Goal: Task Accomplishment & Management: Manage account settings

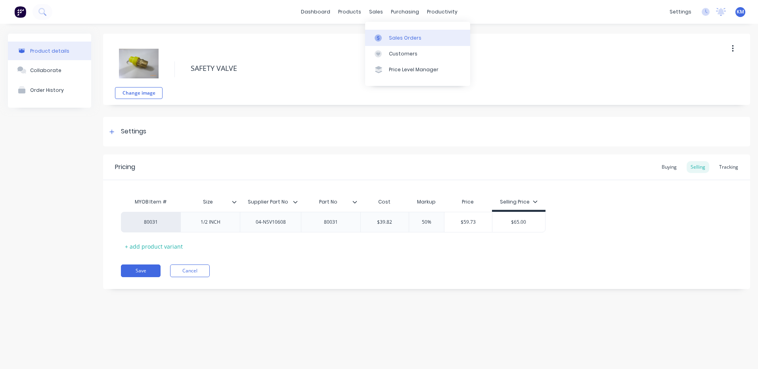
drag, startPoint x: 383, startPoint y: 35, endPoint x: 376, endPoint y: 36, distance: 6.4
click at [383, 35] on div at bounding box center [380, 37] width 12 height 7
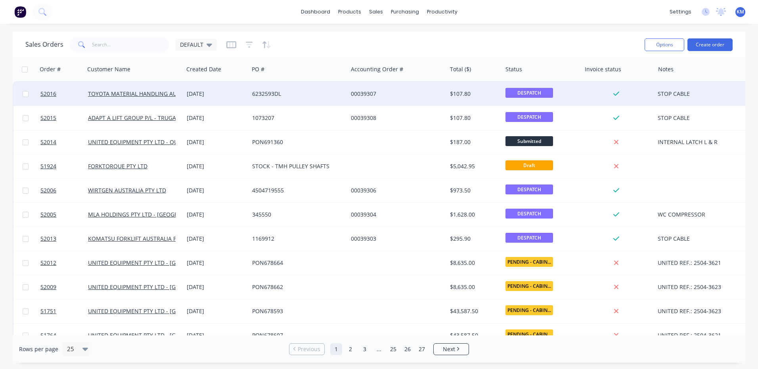
click at [296, 88] on div "6232593DL" at bounding box center [298, 94] width 99 height 24
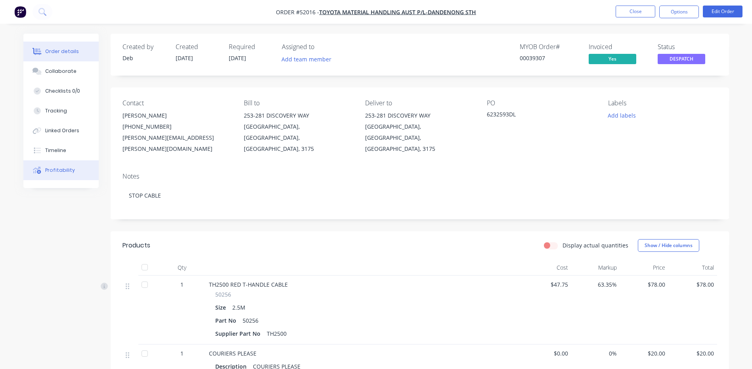
click at [69, 166] on button "Profitability" at bounding box center [60, 170] width 75 height 20
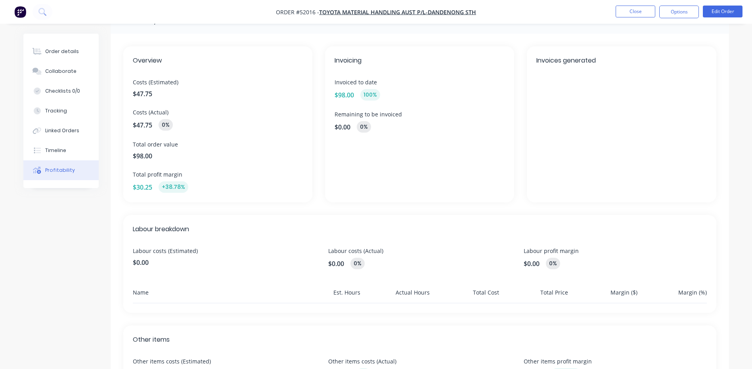
scroll to position [40, 0]
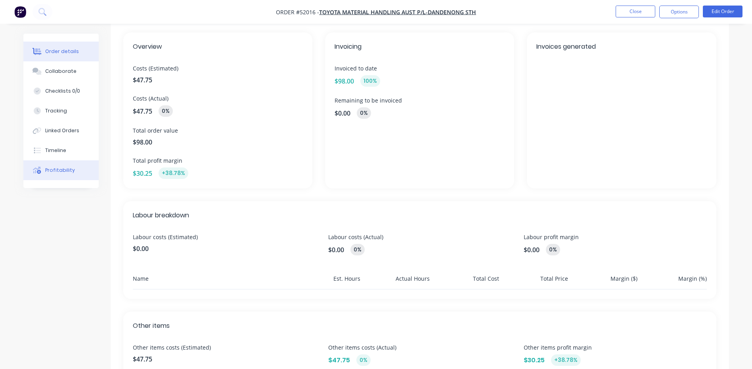
click at [66, 51] on div "Order details" at bounding box center [62, 51] width 34 height 7
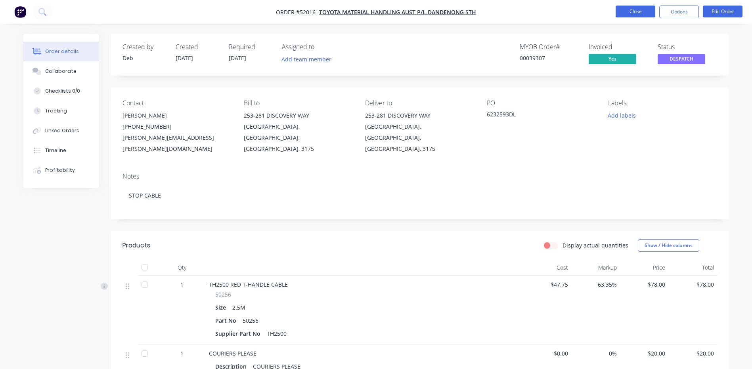
click at [622, 12] on button "Close" at bounding box center [635, 12] width 40 height 12
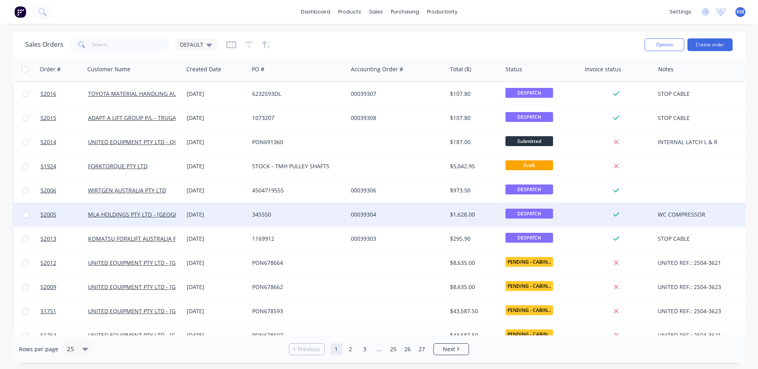
click at [401, 208] on div "00039304" at bounding box center [396, 215] width 99 height 24
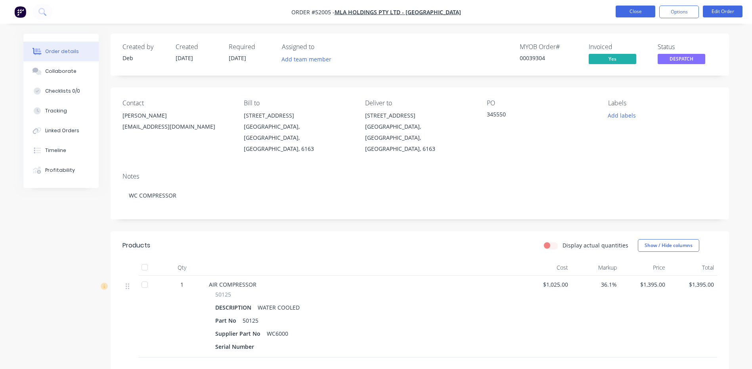
click at [634, 15] on button "Close" at bounding box center [635, 12] width 40 height 12
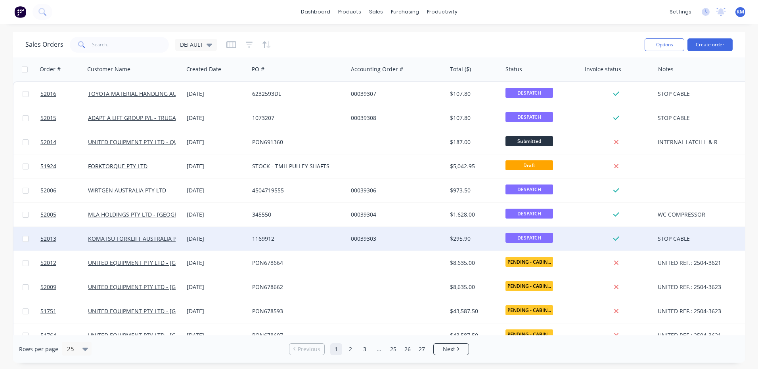
click at [404, 227] on div "00039303" at bounding box center [396, 239] width 99 height 24
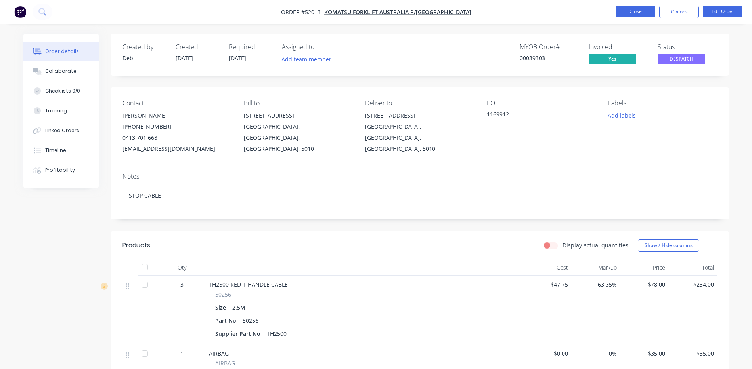
click at [638, 11] on button "Close" at bounding box center [635, 12] width 40 height 12
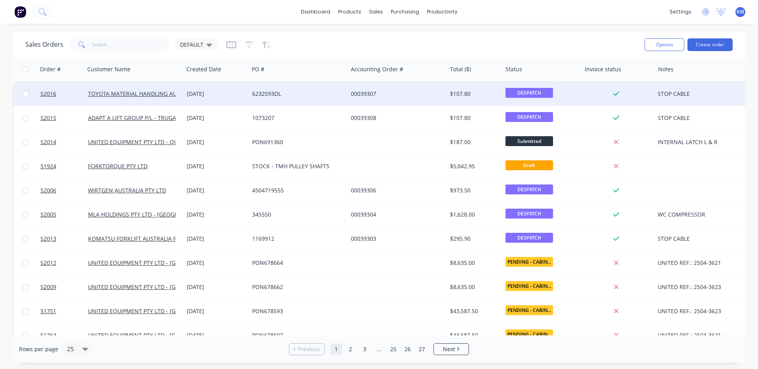
click at [370, 98] on div "00039307" at bounding box center [396, 94] width 99 height 24
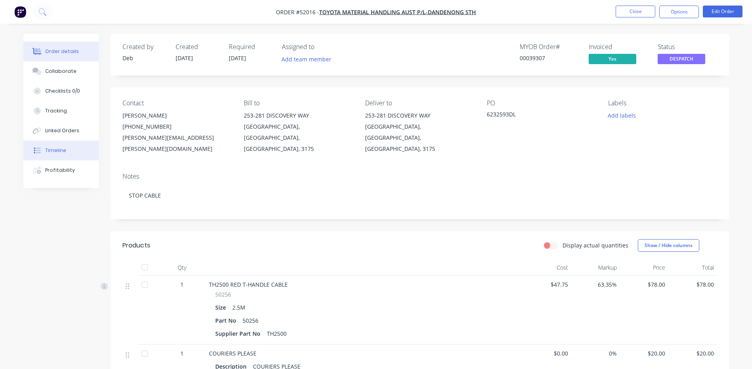
click at [76, 144] on button "Timeline" at bounding box center [60, 151] width 75 height 20
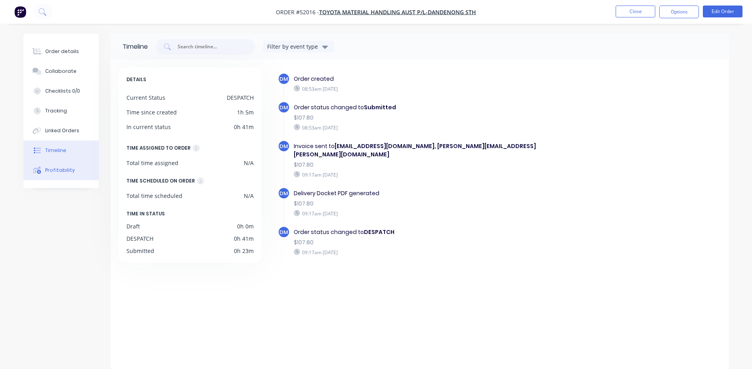
click at [76, 167] on button "Profitability" at bounding box center [60, 170] width 75 height 20
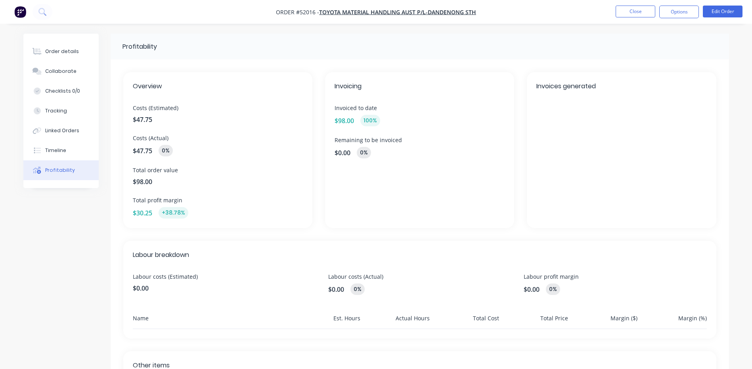
click at [610, 107] on div "Invoices generated" at bounding box center [621, 150] width 189 height 156
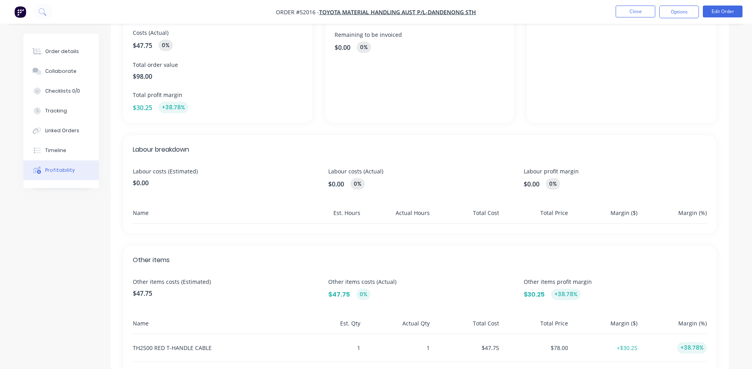
scroll to position [119, 0]
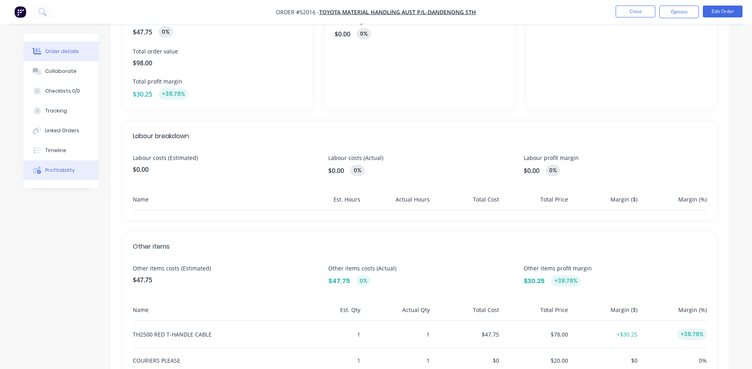
click at [57, 60] on button "Order details" at bounding box center [60, 52] width 75 height 20
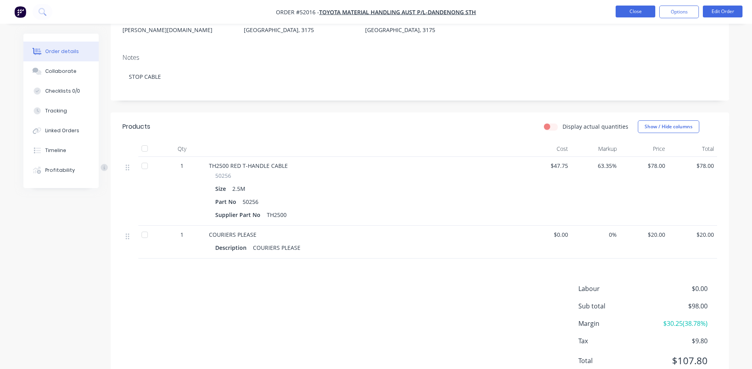
click at [619, 11] on button "Close" at bounding box center [635, 12] width 40 height 12
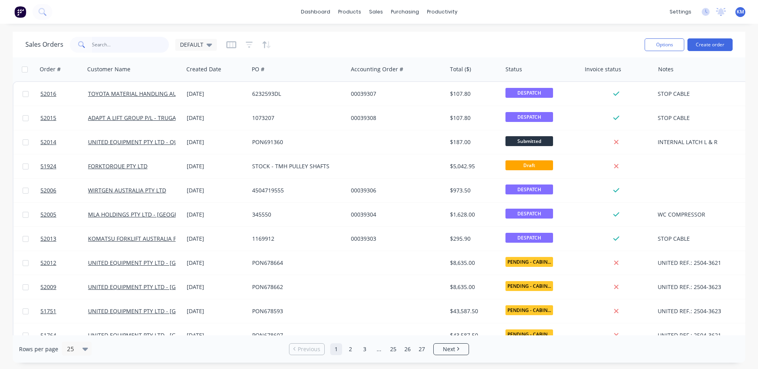
click at [145, 45] on input "text" at bounding box center [130, 45] width 77 height 16
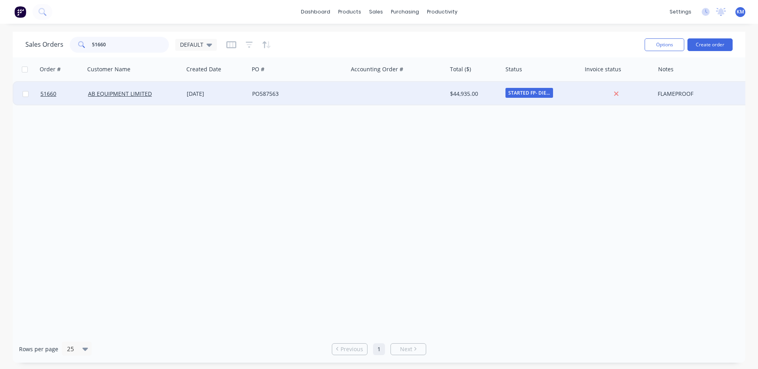
type input "51660"
click at [165, 86] on div "AB EQUIPMENT LIMITED" at bounding box center [134, 94] width 99 height 24
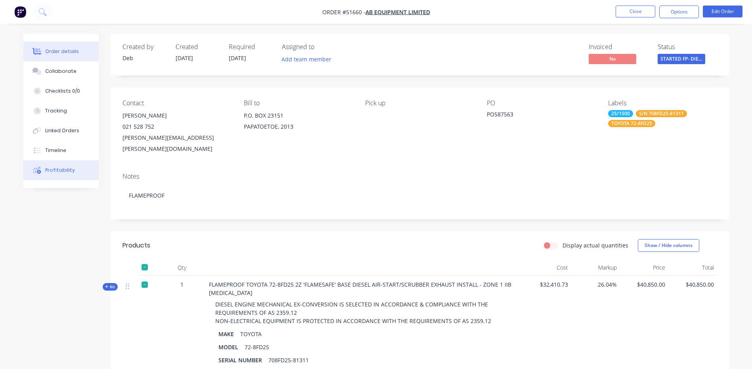
click at [67, 165] on button "Profitability" at bounding box center [60, 170] width 75 height 20
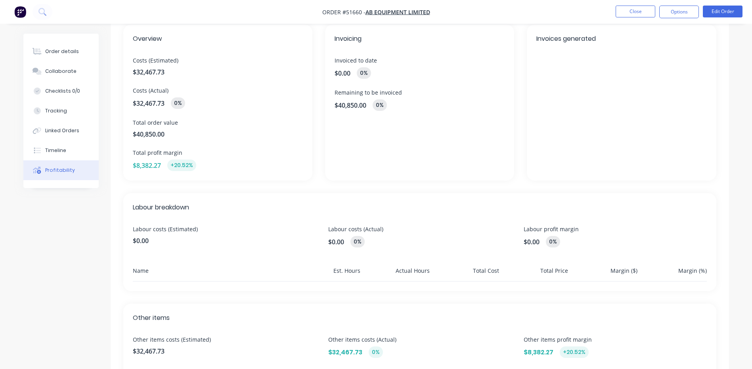
scroll to position [79, 0]
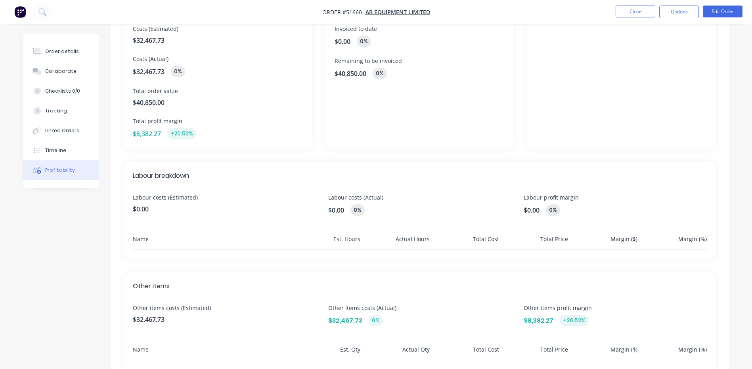
click at [167, 205] on span "$0.00" at bounding box center [224, 209] width 183 height 10
click at [176, 197] on span "Labour costs (Estimated)" at bounding box center [224, 197] width 183 height 8
click at [348, 203] on div "Labour costs (Actual) $0.00 0%" at bounding box center [419, 204] width 183 height 23
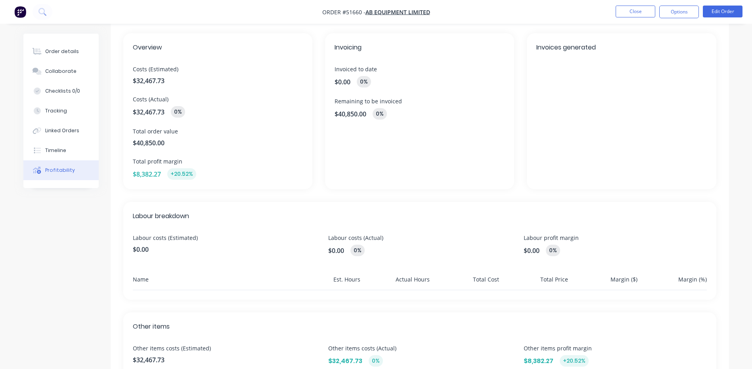
scroll to position [0, 0]
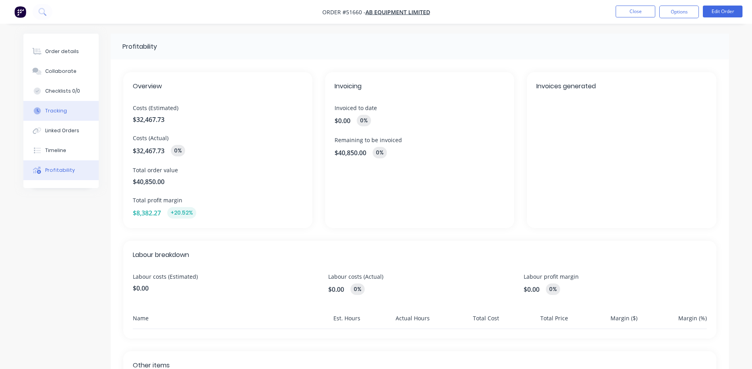
drag, startPoint x: 77, startPoint y: 111, endPoint x: 74, endPoint y: 113, distance: 4.2
click at [77, 111] on button "Tracking" at bounding box center [60, 111] width 75 height 20
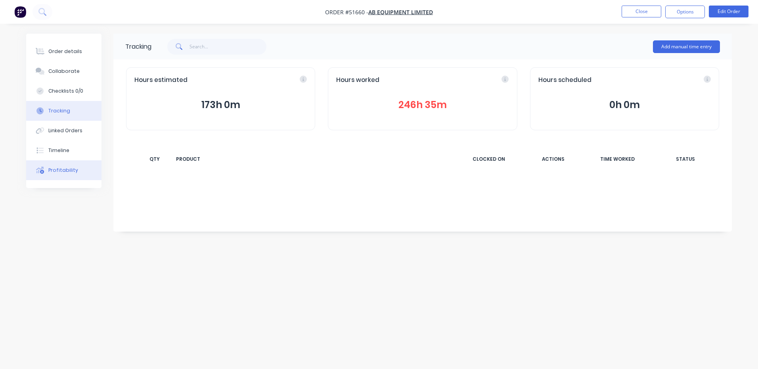
click at [67, 166] on button "Profitability" at bounding box center [63, 170] width 75 height 20
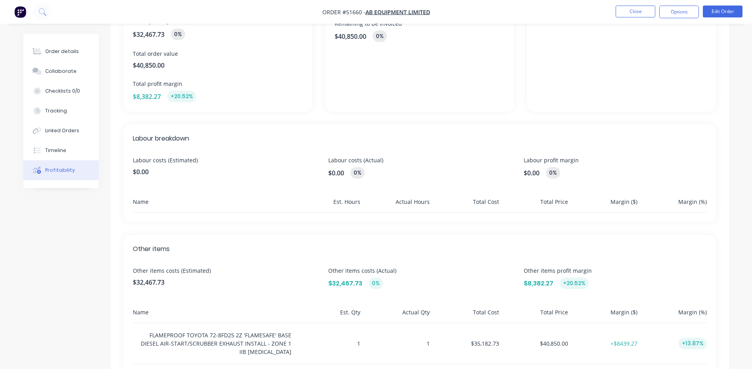
scroll to position [147, 0]
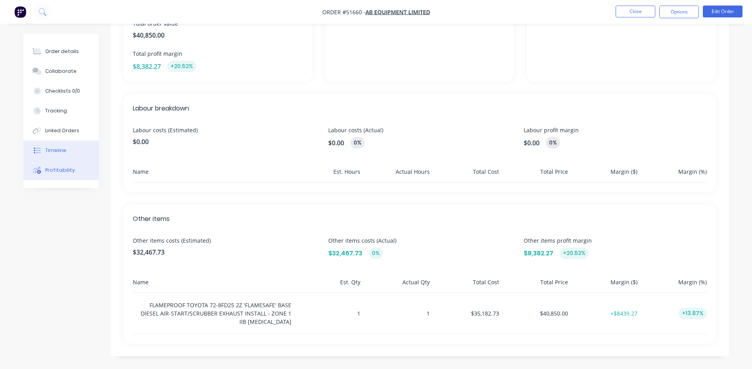
click at [75, 151] on button "Timeline" at bounding box center [60, 151] width 75 height 20
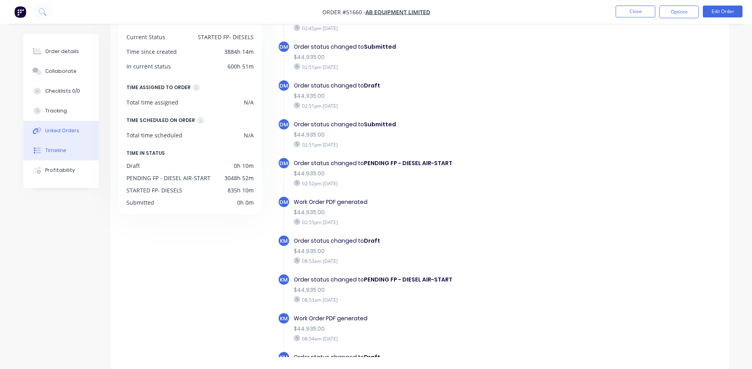
click at [71, 134] on div "Linked Orders" at bounding box center [62, 130] width 34 height 7
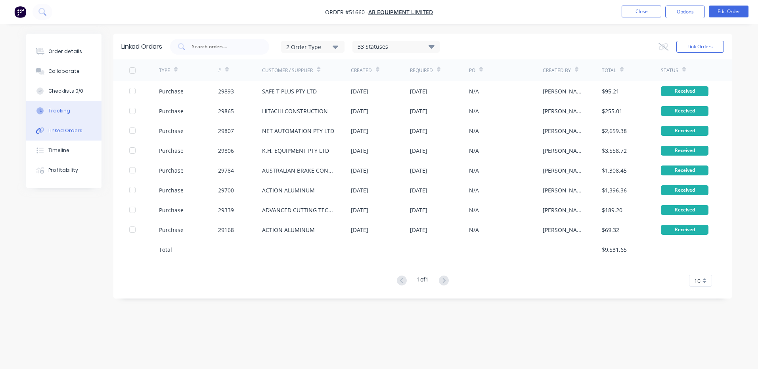
click at [69, 116] on button "Tracking" at bounding box center [63, 111] width 75 height 20
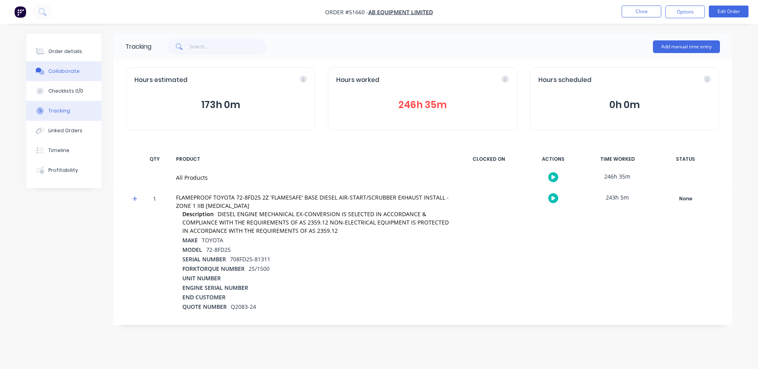
click at [82, 68] on button "Collaborate" at bounding box center [63, 71] width 75 height 20
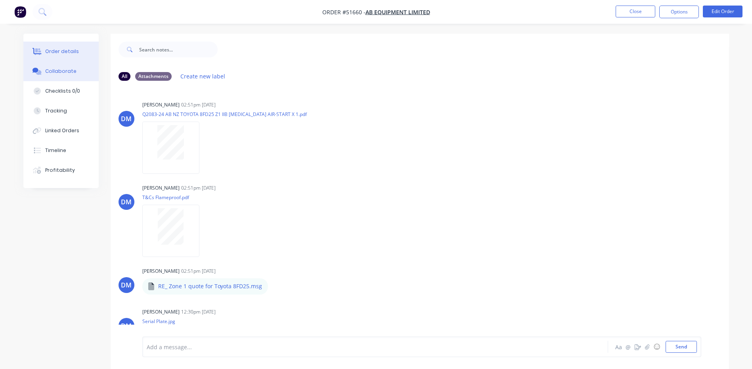
click at [66, 52] on div "Order details" at bounding box center [62, 51] width 34 height 7
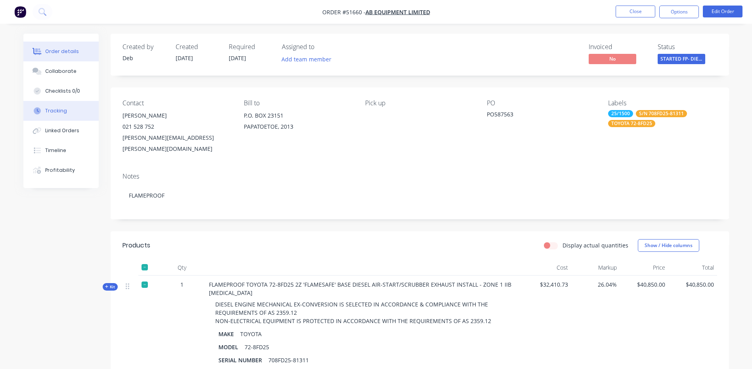
click at [78, 111] on button "Tracking" at bounding box center [60, 111] width 75 height 20
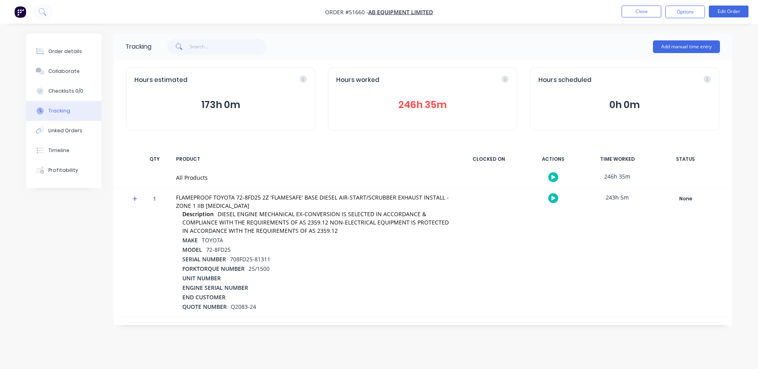
click at [413, 108] on button "246h 35m" at bounding box center [422, 104] width 172 height 15
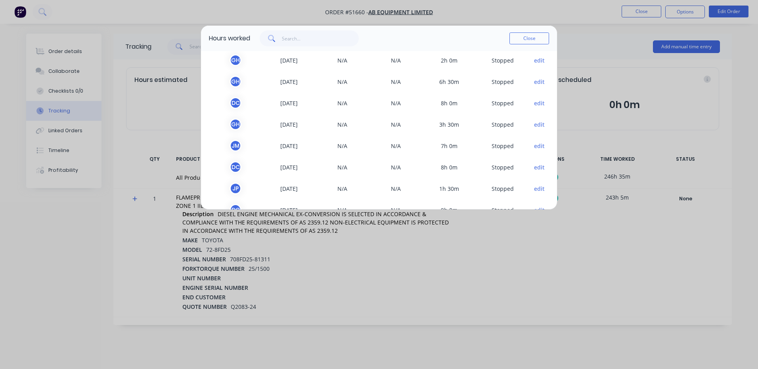
click at [295, 86] on span "[DATE]" at bounding box center [288, 82] width 53 height 12
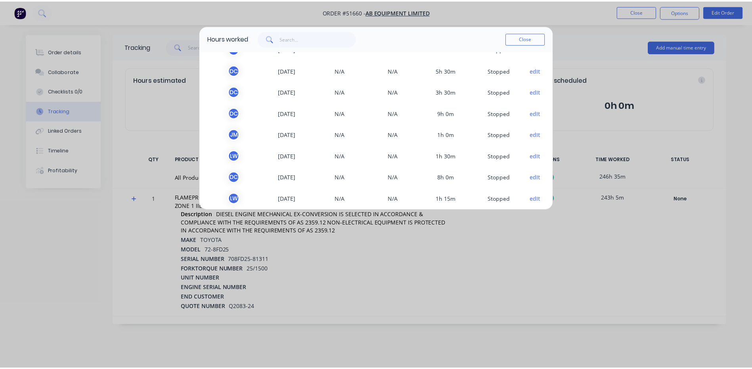
scroll to position [119, 0]
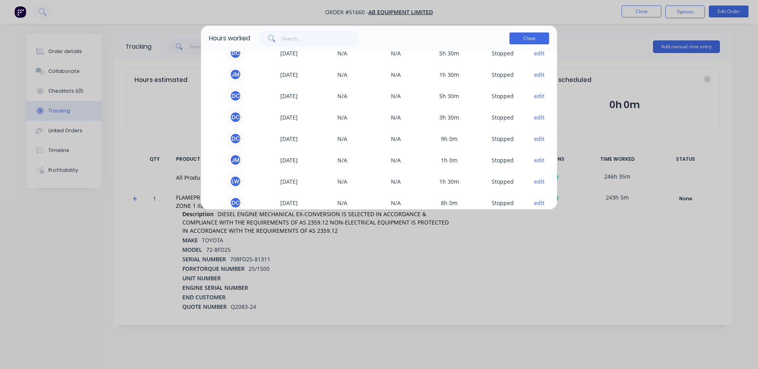
click at [520, 38] on button "Close" at bounding box center [529, 38] width 40 height 12
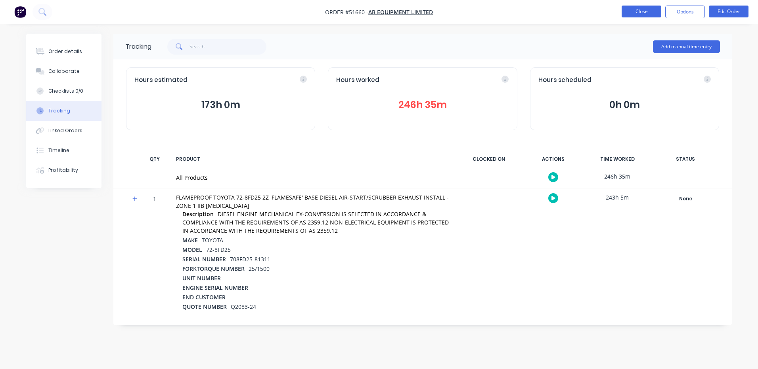
click at [625, 13] on button "Close" at bounding box center [641, 12] width 40 height 12
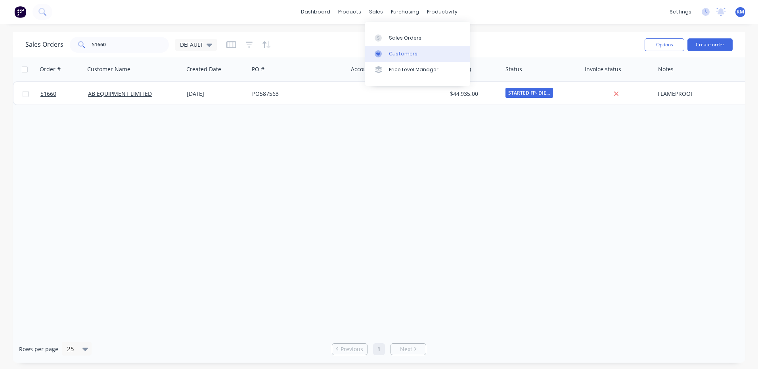
drag, startPoint x: 382, startPoint y: 52, endPoint x: 375, endPoint y: 51, distance: 7.3
click at [382, 52] on div at bounding box center [380, 53] width 12 height 7
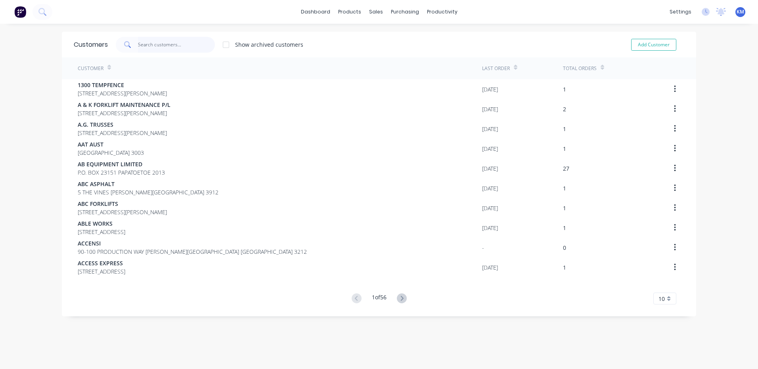
click at [171, 48] on input "text" at bounding box center [176, 45] width 77 height 16
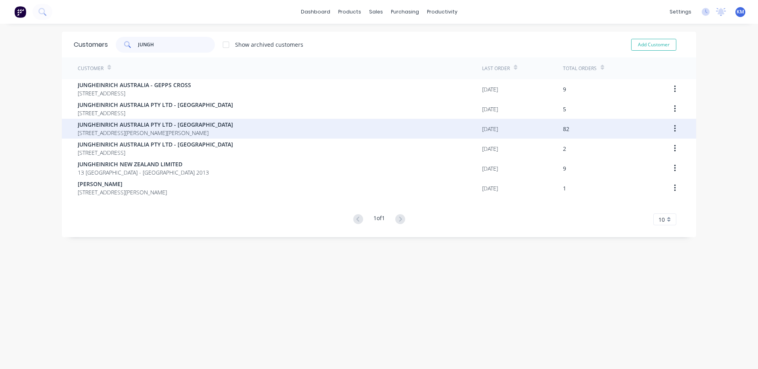
type input "JUNGH"
click at [305, 121] on div "JUNGHEINRICH AUSTRALIA PTY LTD - [STREET_ADDRESS][PERSON_NAME][PERSON_NAME]" at bounding box center [280, 129] width 404 height 20
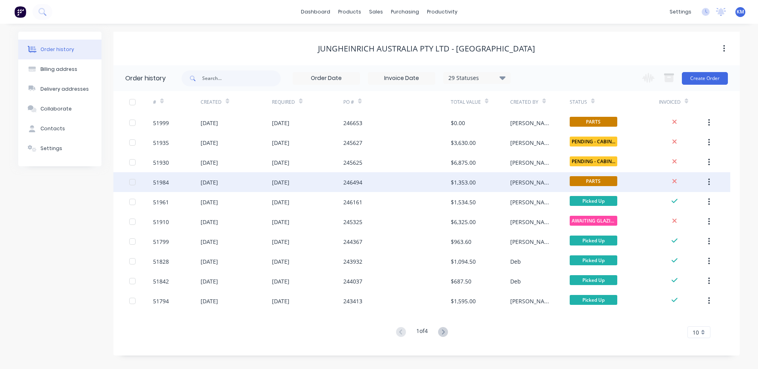
click at [482, 183] on div "$1,353.00" at bounding box center [479, 182] width 59 height 20
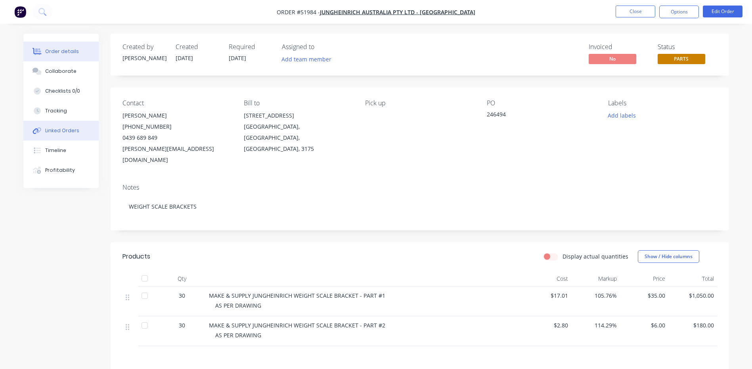
click at [86, 137] on button "Linked Orders" at bounding box center [60, 131] width 75 height 20
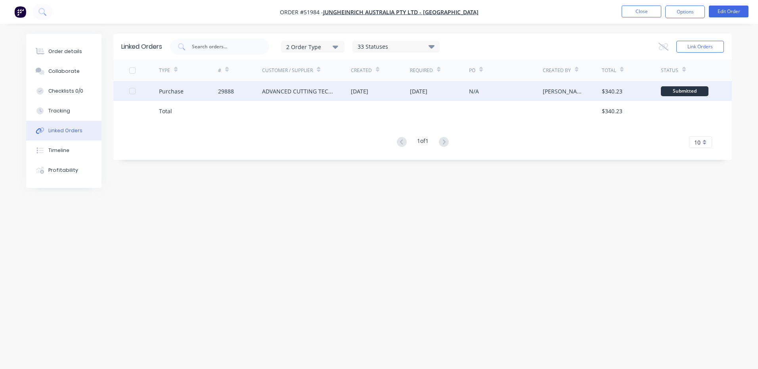
click at [212, 88] on div "Purchase" at bounding box center [188, 91] width 59 height 20
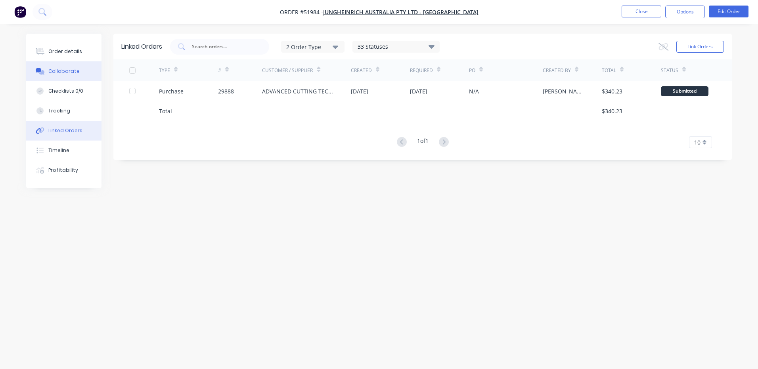
click at [57, 71] on div "Collaborate" at bounding box center [63, 71] width 31 height 7
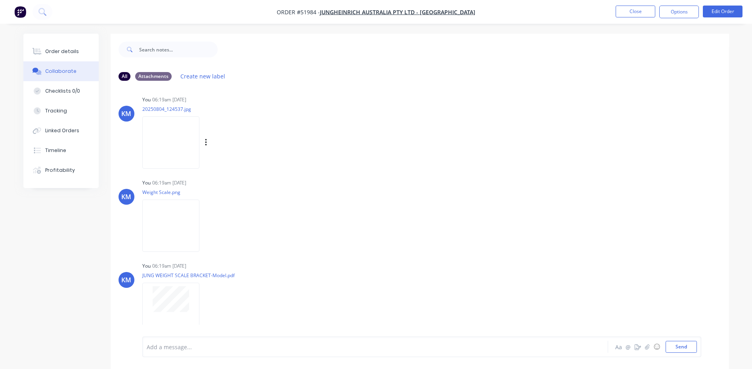
scroll to position [90, 0]
click at [71, 134] on button "Linked Orders" at bounding box center [60, 131] width 75 height 20
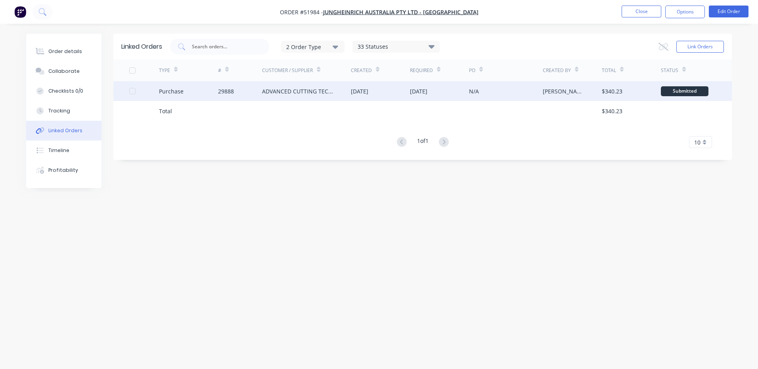
click at [280, 96] on div "ADVANCED CUTTING TECH P/L" at bounding box center [306, 91] width 89 height 20
type textarea "x"
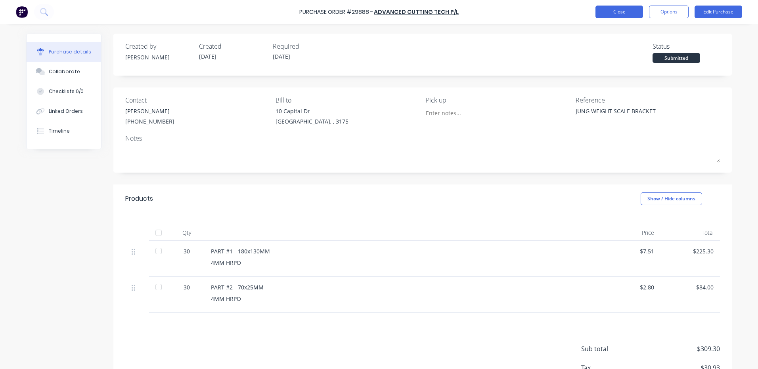
click at [632, 10] on button "Close" at bounding box center [619, 12] width 48 height 13
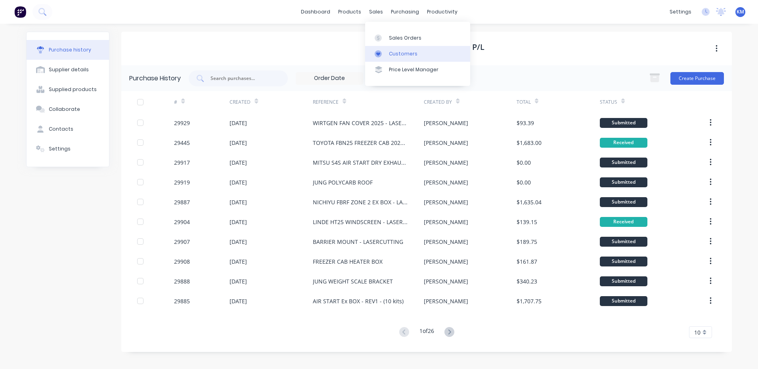
click at [385, 55] on div at bounding box center [380, 53] width 12 height 7
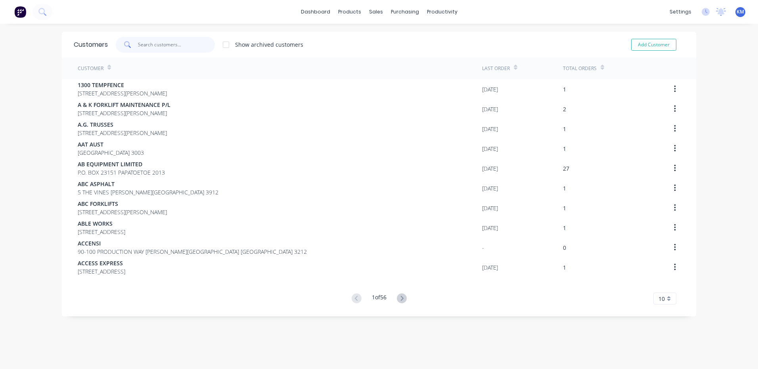
click at [177, 38] on input "text" at bounding box center [176, 45] width 77 height 16
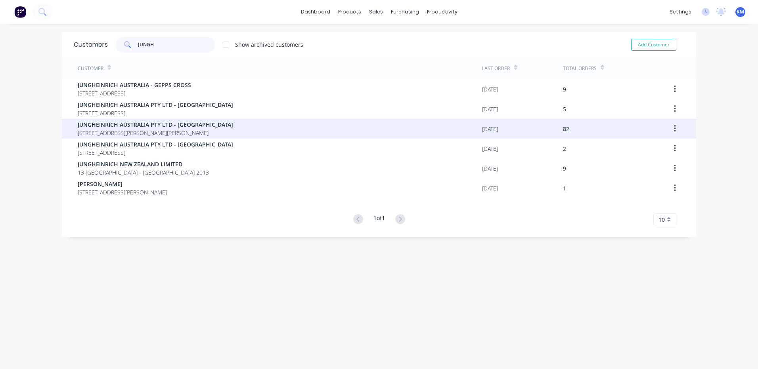
type input "JUNGH"
click at [183, 124] on span "JUNGHEINRICH AUSTRALIA PTY LTD - [GEOGRAPHIC_DATA]" at bounding box center [155, 124] width 155 height 8
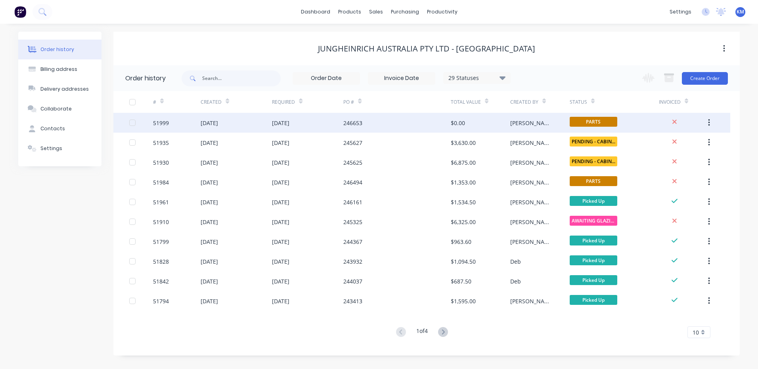
click at [428, 124] on div "246653" at bounding box center [396, 123] width 107 height 20
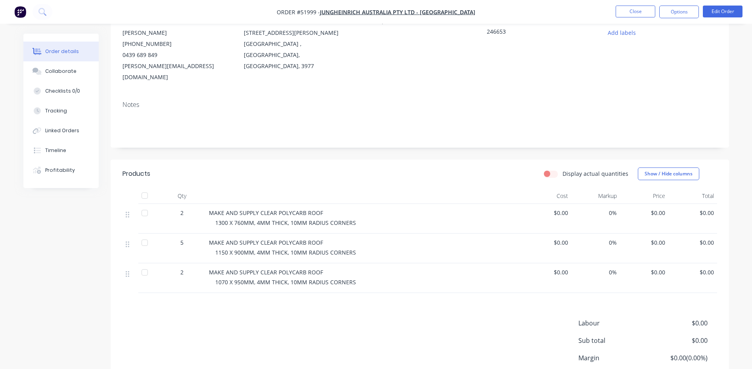
scroll to position [119, 0]
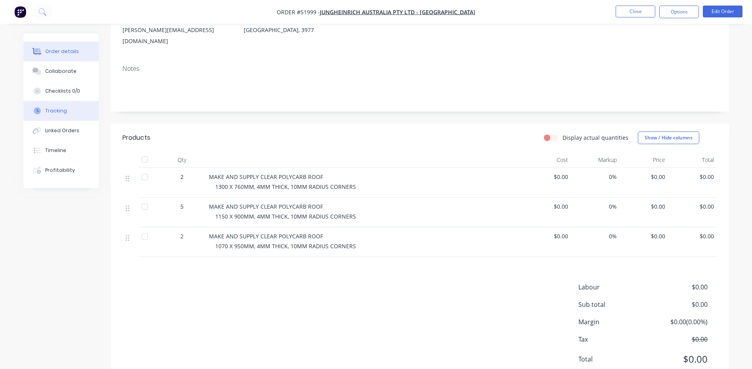
click at [74, 107] on button "Tracking" at bounding box center [60, 111] width 75 height 20
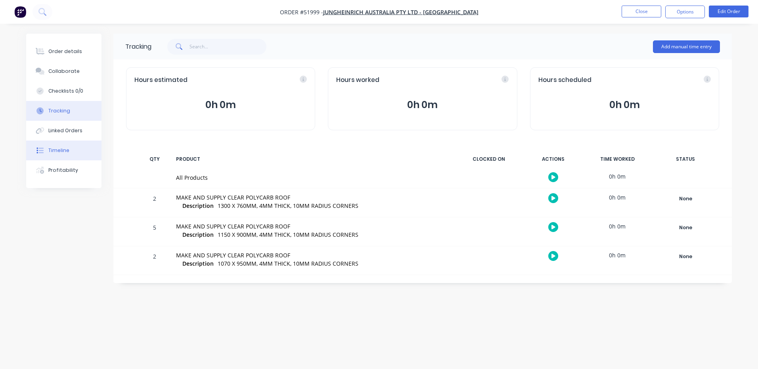
click at [69, 155] on button "Timeline" at bounding box center [63, 151] width 75 height 20
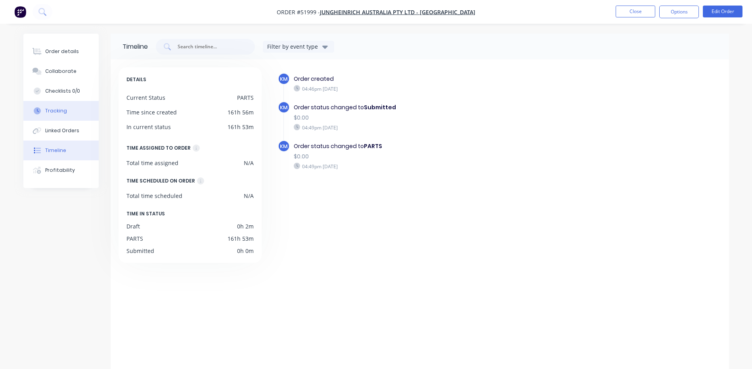
click at [60, 118] on button "Tracking" at bounding box center [60, 111] width 75 height 20
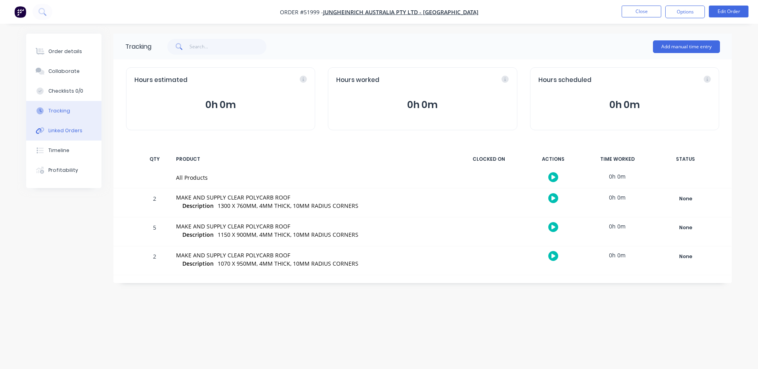
click at [61, 133] on div "Linked Orders" at bounding box center [65, 130] width 34 height 7
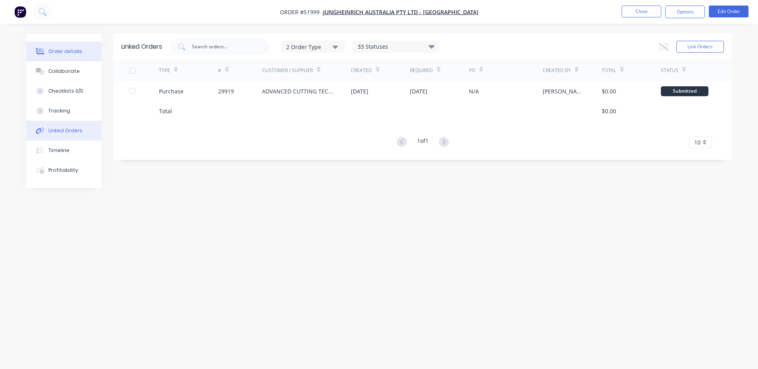
click at [66, 54] on div "Order details" at bounding box center [65, 51] width 34 height 7
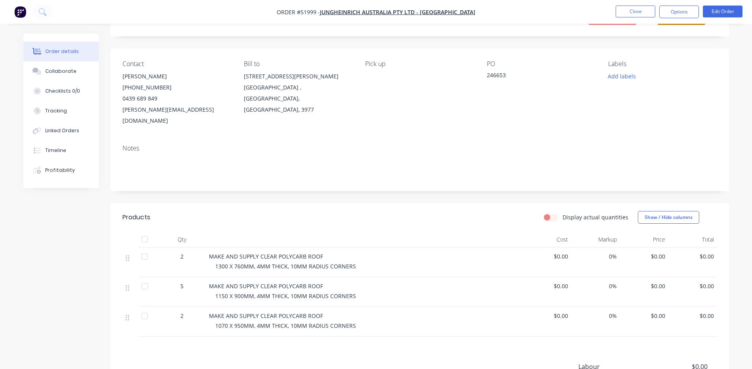
scroll to position [40, 0]
click at [721, 11] on button "Edit Order" at bounding box center [722, 12] width 40 height 12
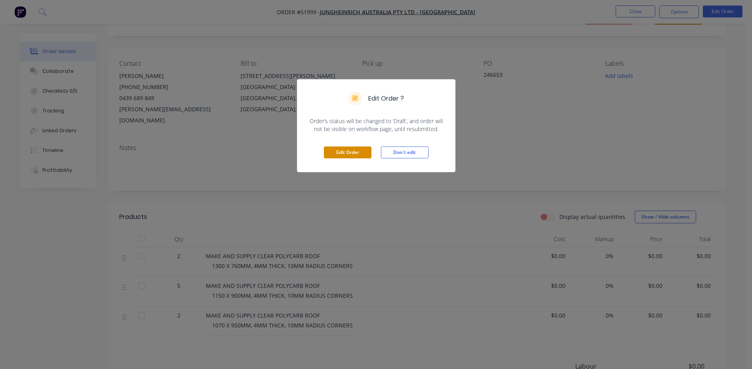
click at [362, 156] on button "Edit Order" at bounding box center [348, 153] width 48 height 12
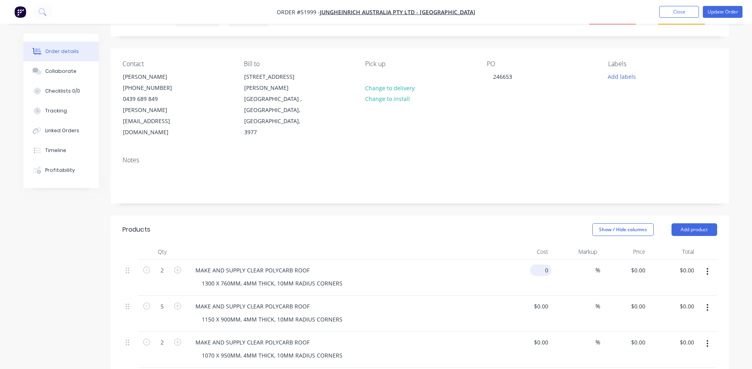
click at [542, 265] on div "0 $0.00" at bounding box center [540, 270] width 21 height 11
type input "$197.82"
type input "$395.64"
click at [481, 223] on div "Show / Hide columns Add product" at bounding box center [482, 229] width 468 height 13
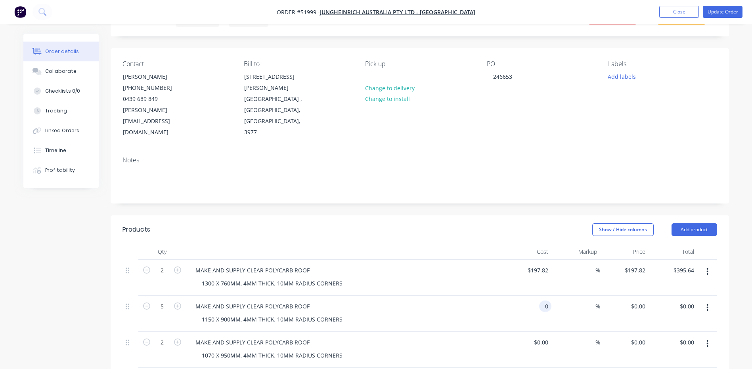
click at [540, 301] on div "0 0" at bounding box center [545, 306] width 12 height 11
type input "1"
type input "$136.61"
type input "$683.05"
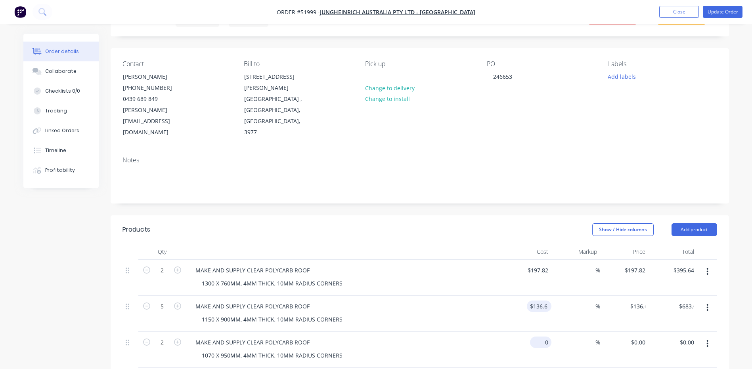
click at [542, 337] on input "0" at bounding box center [542, 342] width 18 height 11
type input "$152.74"
type input "$305.48"
click at [492, 220] on header "Products Show / Hide columns Add product" at bounding box center [420, 230] width 618 height 29
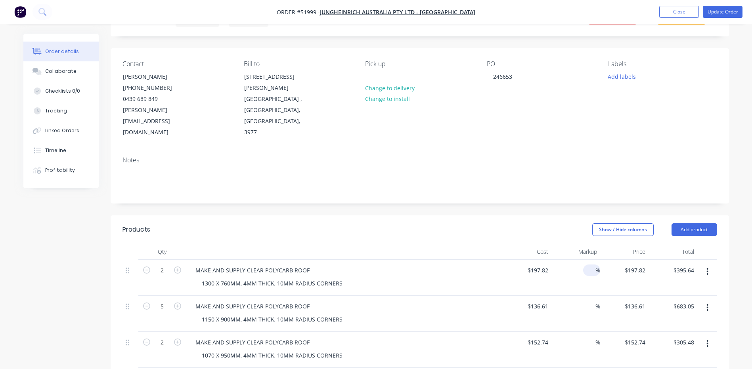
click at [594, 265] on input at bounding box center [590, 270] width 9 height 11
type input "100"
type input "$395.64"
type input "$791.28"
click at [554, 216] on header "Products Show / Hide columns Add product" at bounding box center [420, 230] width 618 height 29
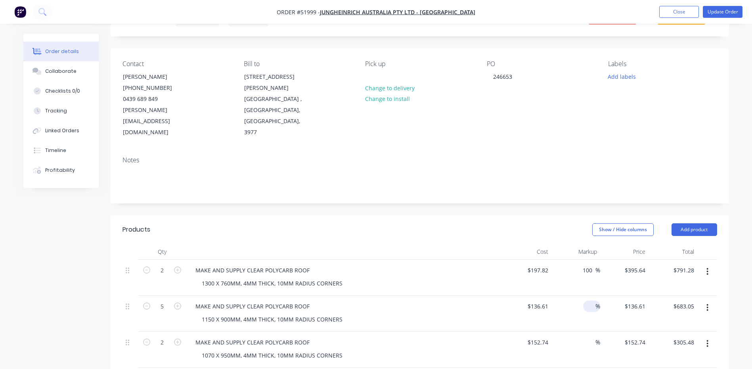
click at [593, 301] on input at bounding box center [590, 306] width 9 height 11
type input "100"
type input "$273.22"
type input "$1,366.10"
click at [561, 244] on div "Markup" at bounding box center [575, 252] width 49 height 16
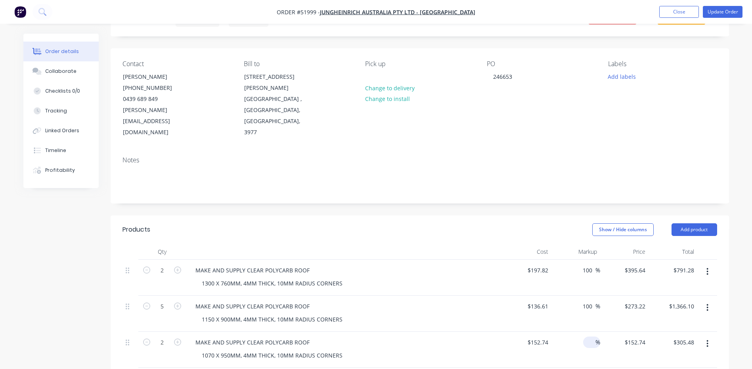
click at [590, 337] on input at bounding box center [590, 342] width 9 height 11
type input "100"
type input "$305.48"
type input "$610.96"
click at [579, 216] on header "Products Show / Hide columns Add product" at bounding box center [420, 230] width 618 height 29
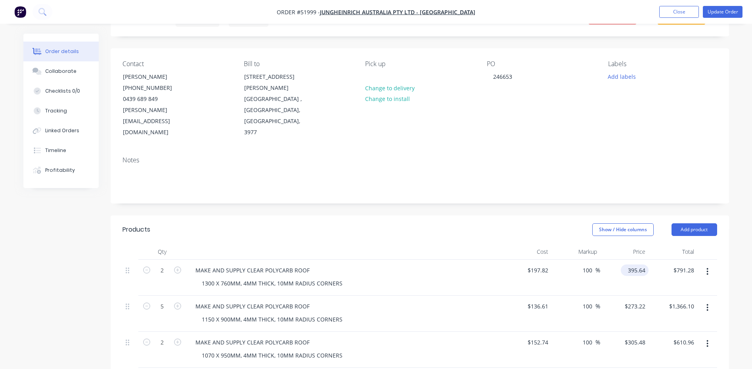
click at [641, 265] on input "395.64" at bounding box center [636, 270] width 25 height 11
type input "325"
type input "64.29"
type input "$325.00"
type input "$650.00"
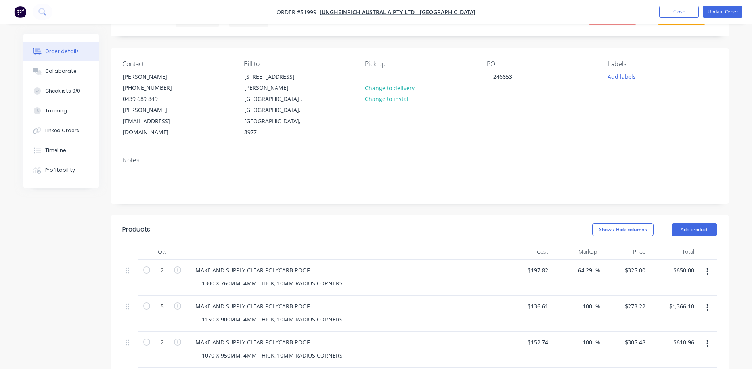
click at [450, 189] on div "Created by [PERSON_NAME] Created [DATE] Required [DATE] Assigned to Add team me…" at bounding box center [420, 289] width 618 height 590
click at [639, 265] on input "325" at bounding box center [641, 270] width 13 height 11
type input "$325.00"
click at [549, 217] on header "Products Show / Hide columns Add product" at bounding box center [420, 230] width 618 height 29
click at [642, 301] on input "273.22" at bounding box center [636, 306] width 25 height 11
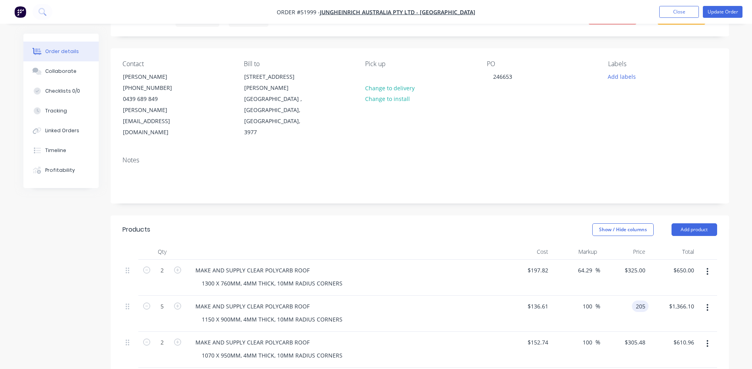
type input "205"
type input "50.06"
type input "$205.00"
type input "$1,025.00"
click at [464, 219] on header "Products Show / Hide columns Add product" at bounding box center [420, 230] width 618 height 29
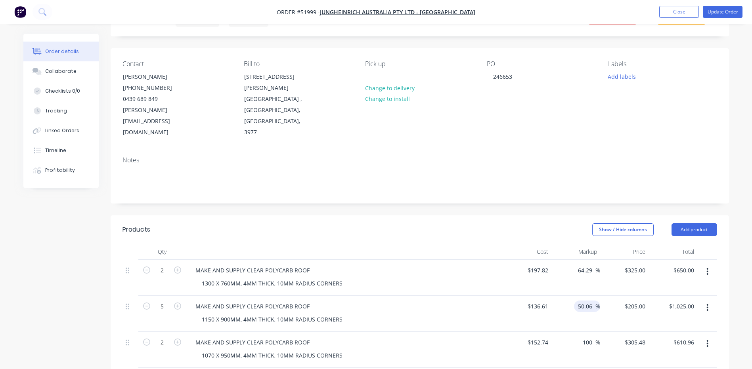
click at [595, 302] on span "%" at bounding box center [597, 306] width 5 height 9
click at [592, 301] on input "50.06" at bounding box center [586, 306] width 18 height 11
type input "64"
type input "$224.0404"
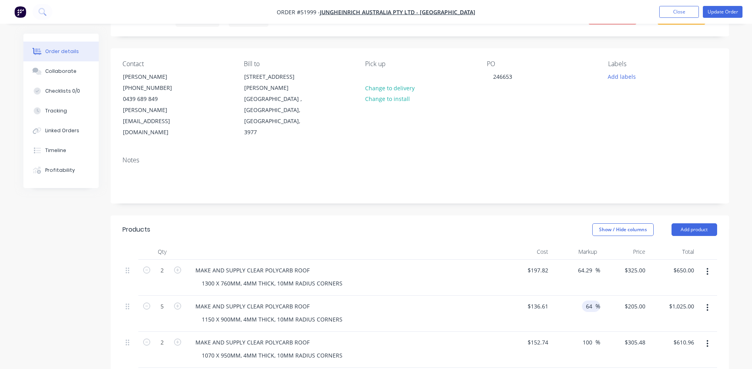
type input "$1,120.20"
click at [512, 223] on div "Show / Hide columns Add product" at bounding box center [482, 229] width 468 height 13
click at [643, 301] on input "224.0404" at bounding box center [632, 306] width 31 height 11
type input "225"
type input "64.7"
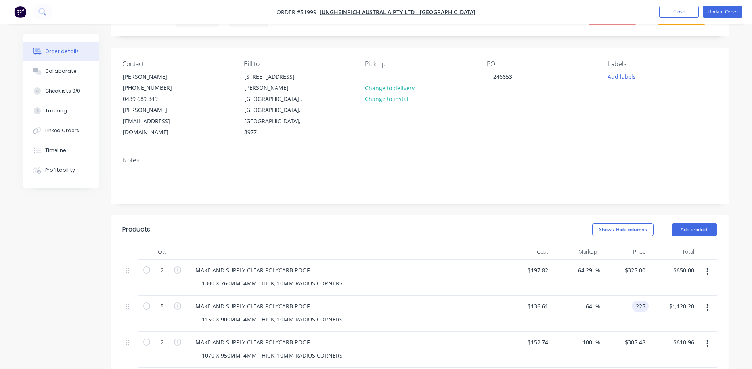
type input "$225.00"
type input "$1,125.00"
click at [503, 216] on header "Products Show / Hide columns Add product" at bounding box center [420, 230] width 618 height 29
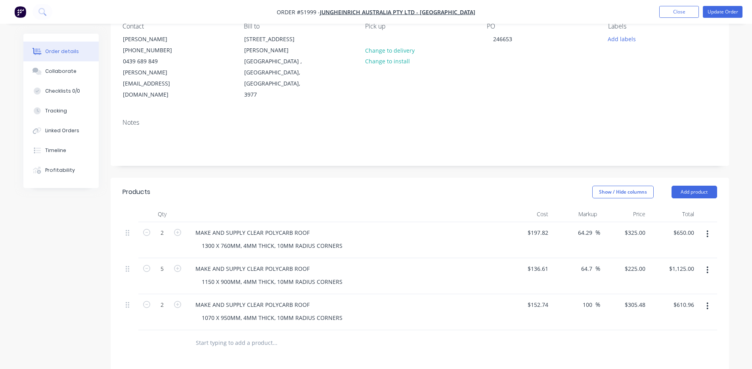
scroll to position [79, 0]
click at [639, 297] on input "305.48" at bounding box center [636, 302] width 25 height 11
type input "250"
type input "63.68"
type input "$250.00"
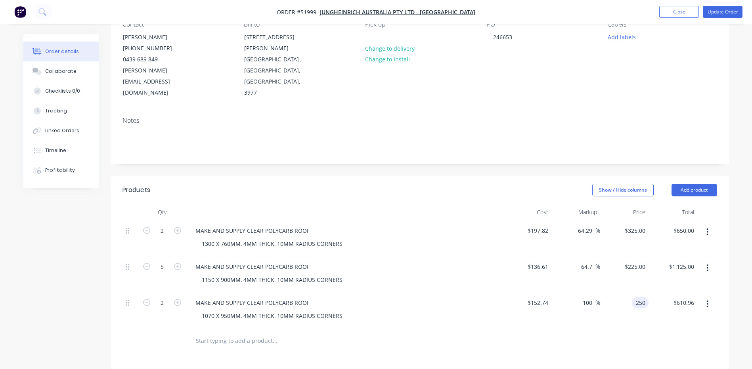
type input "$500.00"
click at [610, 328] on div at bounding box center [419, 341] width 594 height 26
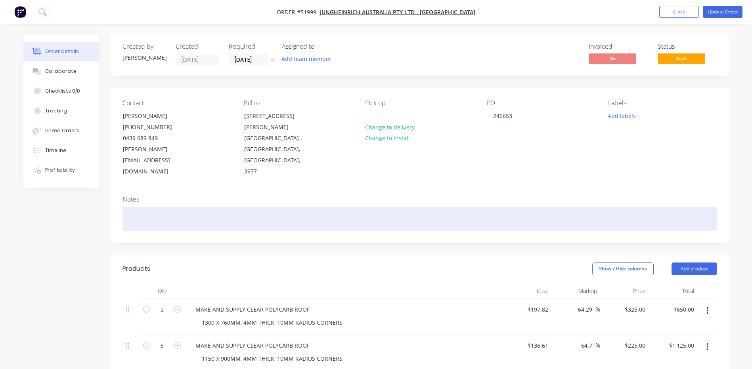
scroll to position [0, 0]
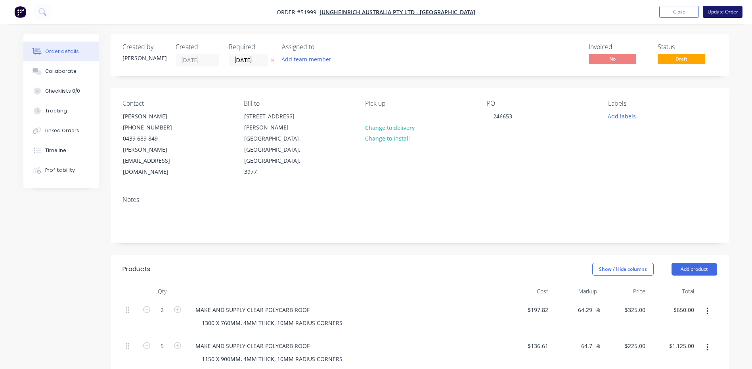
click at [711, 12] on button "Update Order" at bounding box center [722, 12] width 40 height 12
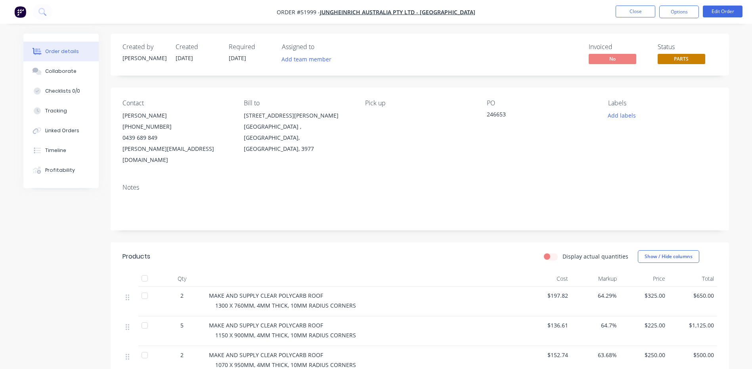
click at [690, 53] on div "Status PARTS" at bounding box center [686, 54] width 59 height 23
click at [687, 57] on span "PARTS" at bounding box center [681, 59] width 48 height 10
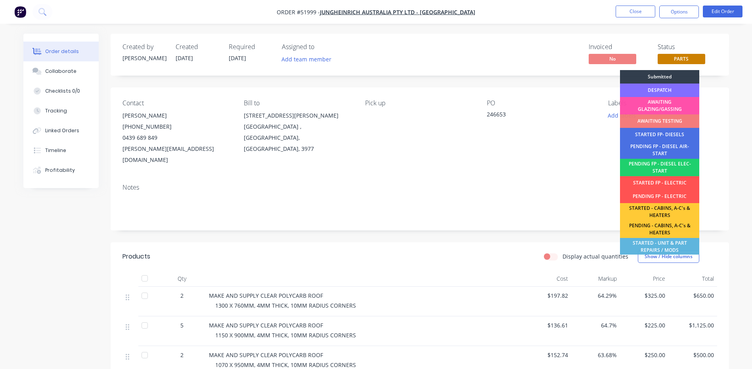
click at [671, 87] on div "DESPATCH" at bounding box center [659, 90] width 79 height 13
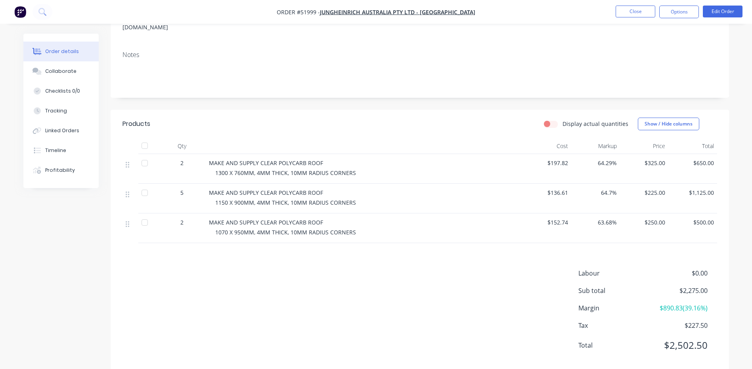
scroll to position [137, 0]
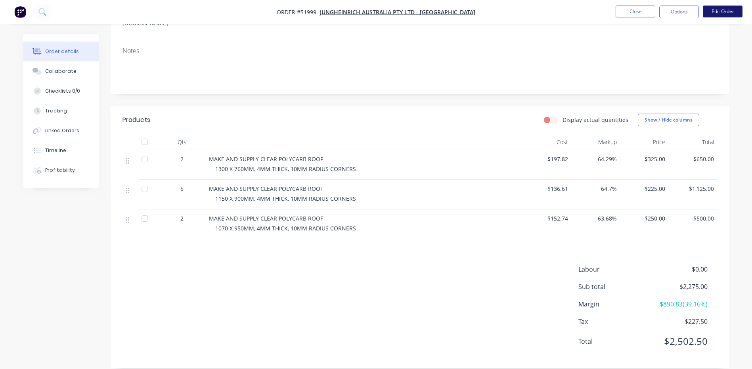
click at [710, 8] on button "Edit Order" at bounding box center [722, 12] width 40 height 12
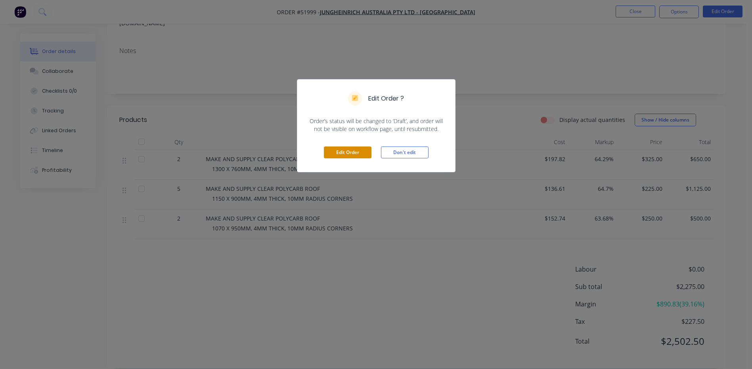
click at [362, 148] on button "Edit Order" at bounding box center [348, 153] width 48 height 12
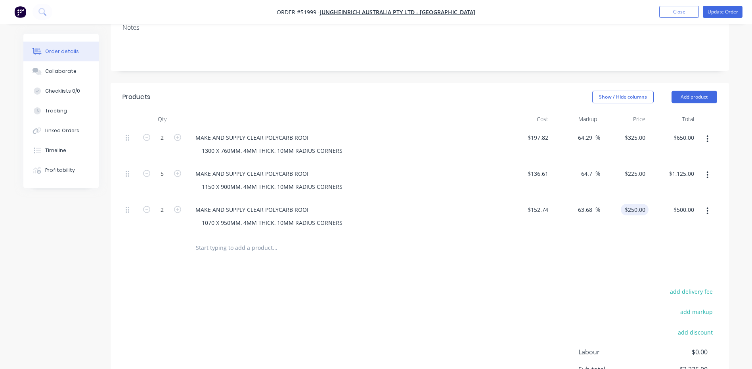
scroll to position [158, 0]
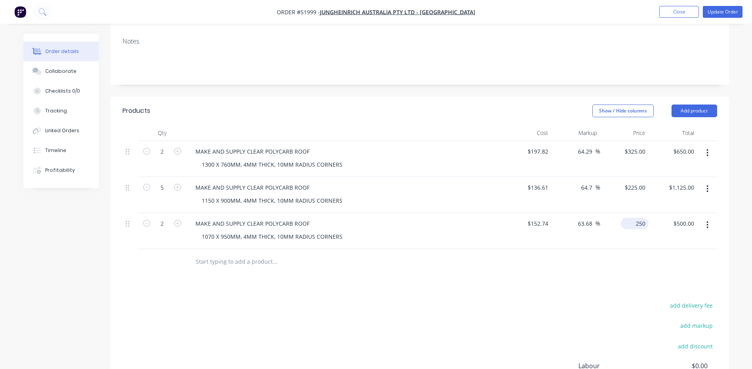
click at [639, 218] on input "250" at bounding box center [636, 223] width 25 height 11
type input "255"
type input "66.95"
type input "$255.00"
type input "$510.00"
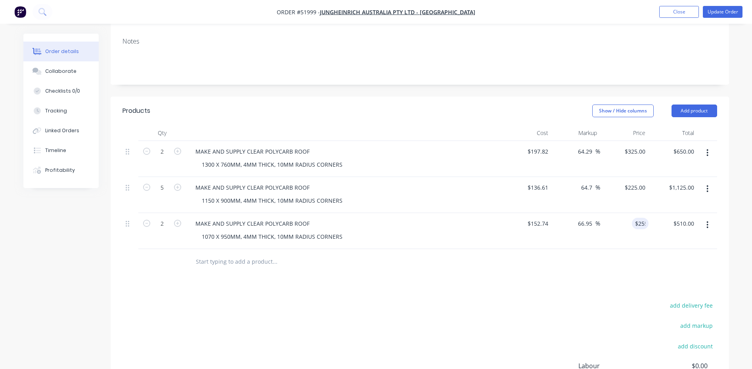
click at [614, 273] on div "Products Show / Hide columns Add product Qty Cost Markup Price Total 2 MAKE AND…" at bounding box center [420, 281] width 618 height 368
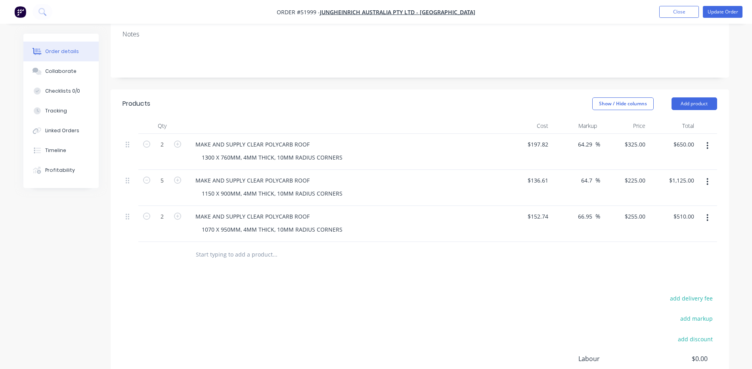
scroll to position [165, 0]
click at [642, 212] on input "255" at bounding box center [641, 217] width 13 height 11
type input "260"
type input "70.22"
type input "$260.00"
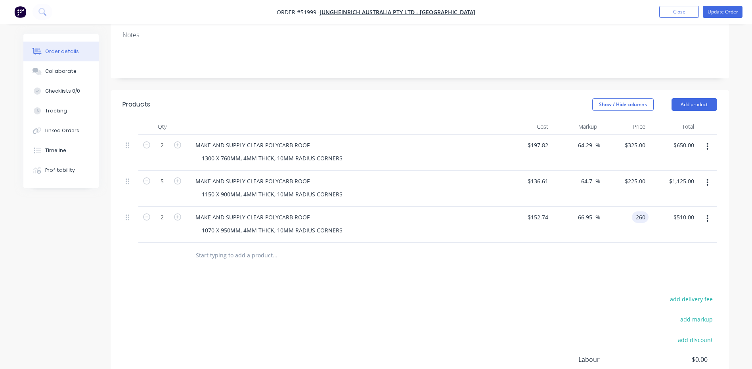
type input "$520.00"
click at [655, 243] on div at bounding box center [419, 256] width 594 height 26
click at [642, 176] on input "225" at bounding box center [641, 181] width 13 height 11
type input "230"
type input "68.36"
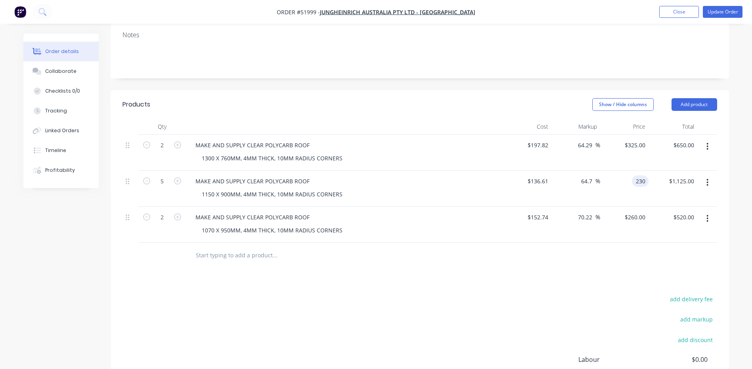
type input "$230.00"
type input "$1,150.00"
click at [657, 258] on div "Products Show / Hide columns Add product Qty Cost Markup Price Total 2 MAKE AND…" at bounding box center [420, 274] width 618 height 368
click at [728, 11] on button "Update Order" at bounding box center [722, 12] width 40 height 12
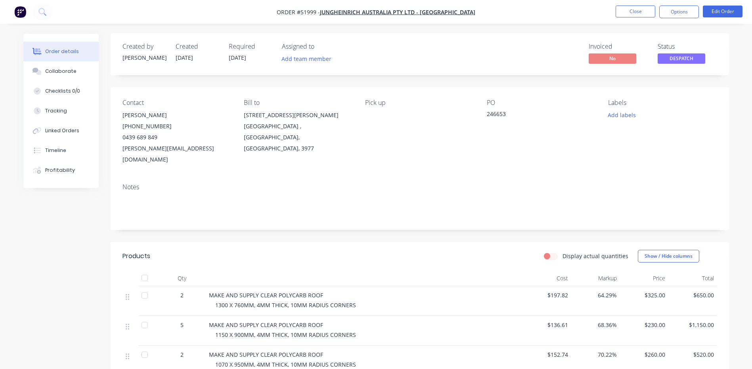
scroll to position [0, 0]
click at [683, 10] on button "Options" at bounding box center [679, 12] width 40 height 13
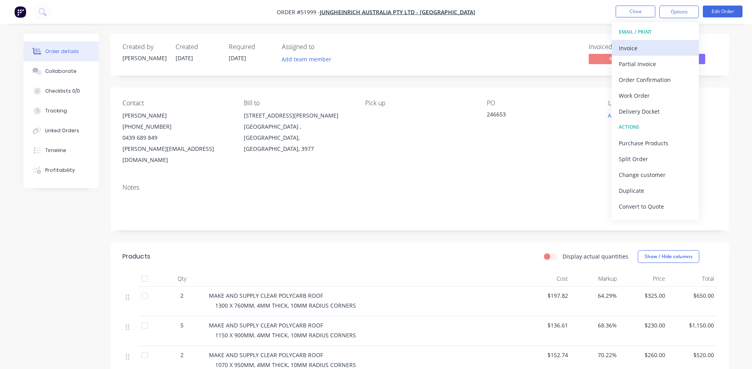
click at [646, 42] on div "Invoice" at bounding box center [654, 47] width 73 height 11
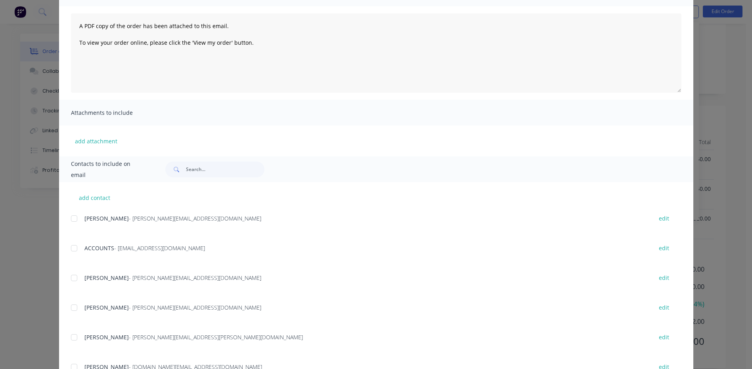
scroll to position [116, 0]
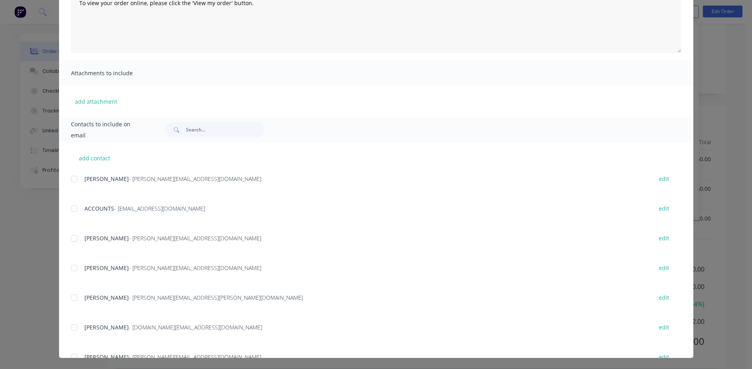
click at [74, 177] on div at bounding box center [74, 179] width 16 height 16
click at [68, 211] on div at bounding box center [74, 209] width 16 height 16
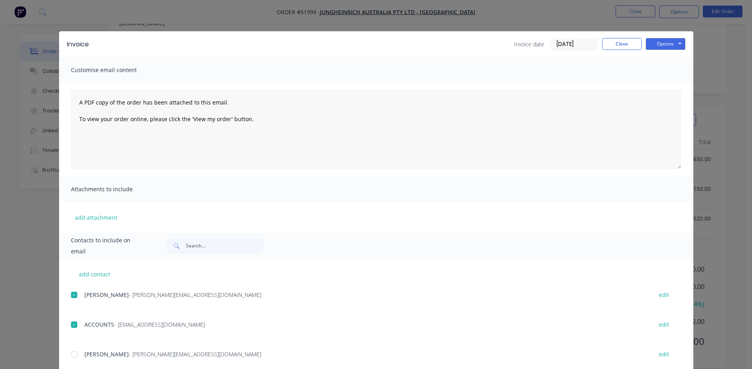
scroll to position [0, 0]
click at [672, 45] on button "Options" at bounding box center [665, 44] width 40 height 12
click at [656, 83] on button "Email" at bounding box center [670, 84] width 51 height 13
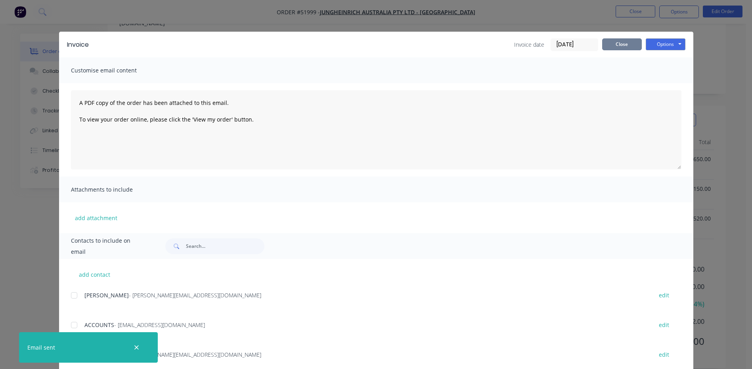
click at [612, 48] on button "Close" at bounding box center [622, 44] width 40 height 12
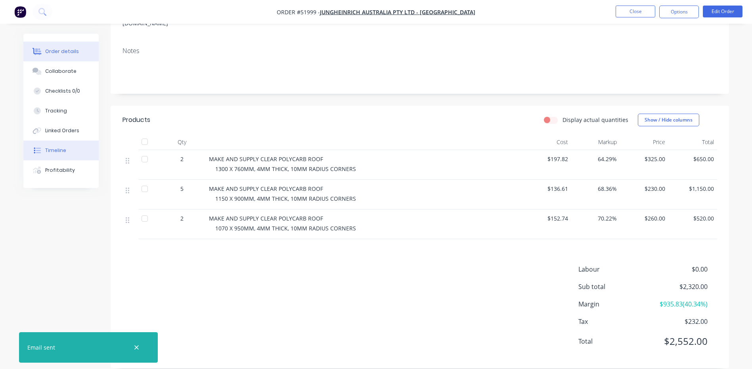
click at [70, 145] on button "Timeline" at bounding box center [60, 151] width 75 height 20
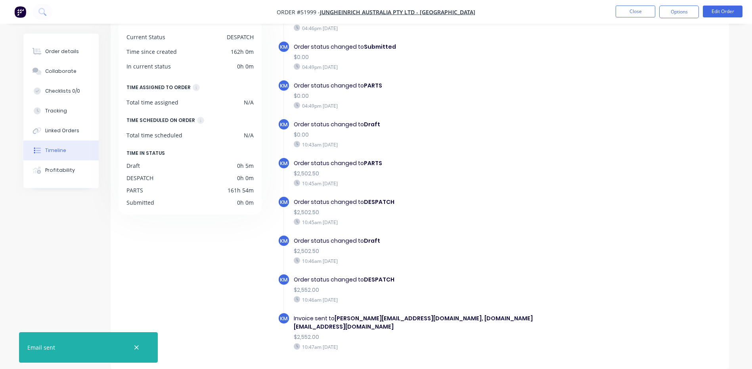
scroll to position [25, 0]
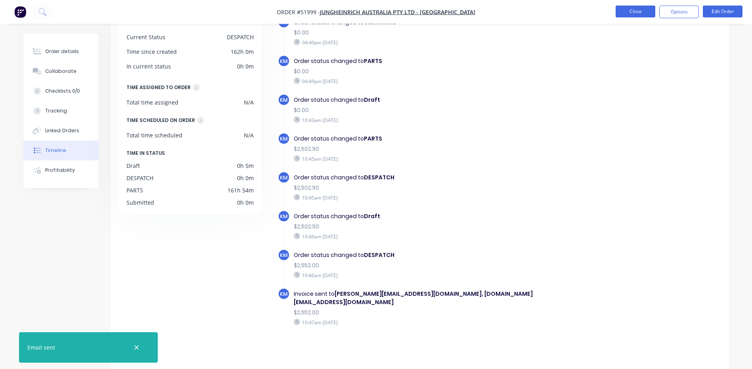
click at [641, 16] on button "Close" at bounding box center [635, 12] width 40 height 12
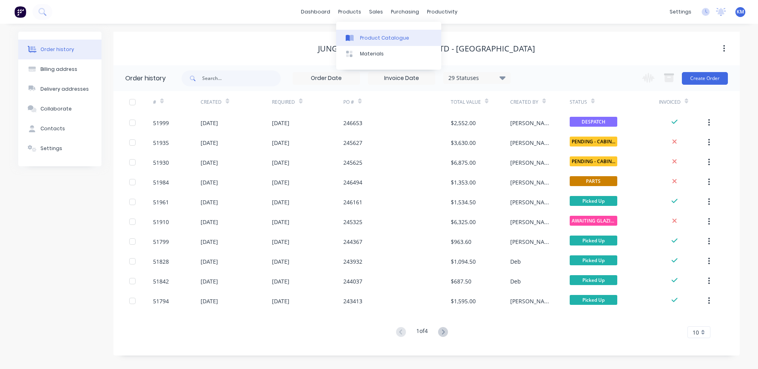
click at [363, 32] on link "Product Catalogue" at bounding box center [388, 38] width 105 height 16
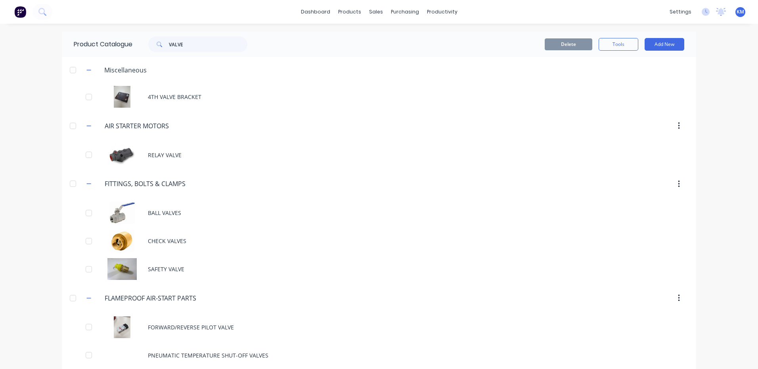
click at [50, 152] on div "dashboard products sales purchasing productivity dashboard products Product Cat…" at bounding box center [379, 184] width 758 height 369
